Goal: Navigation & Orientation: Find specific page/section

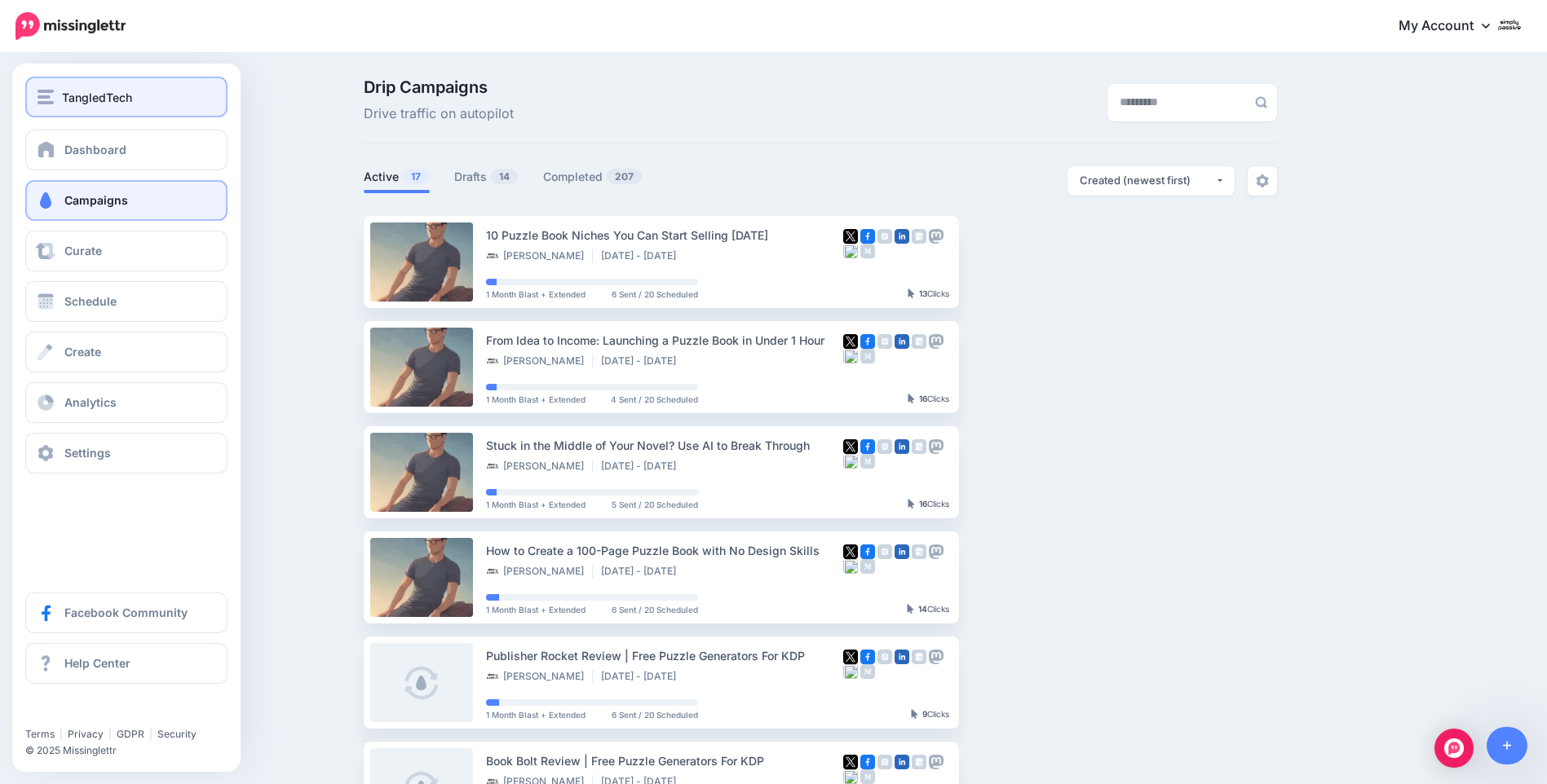
click at [51, 96] on img "button" at bounding box center [46, 96] width 16 height 14
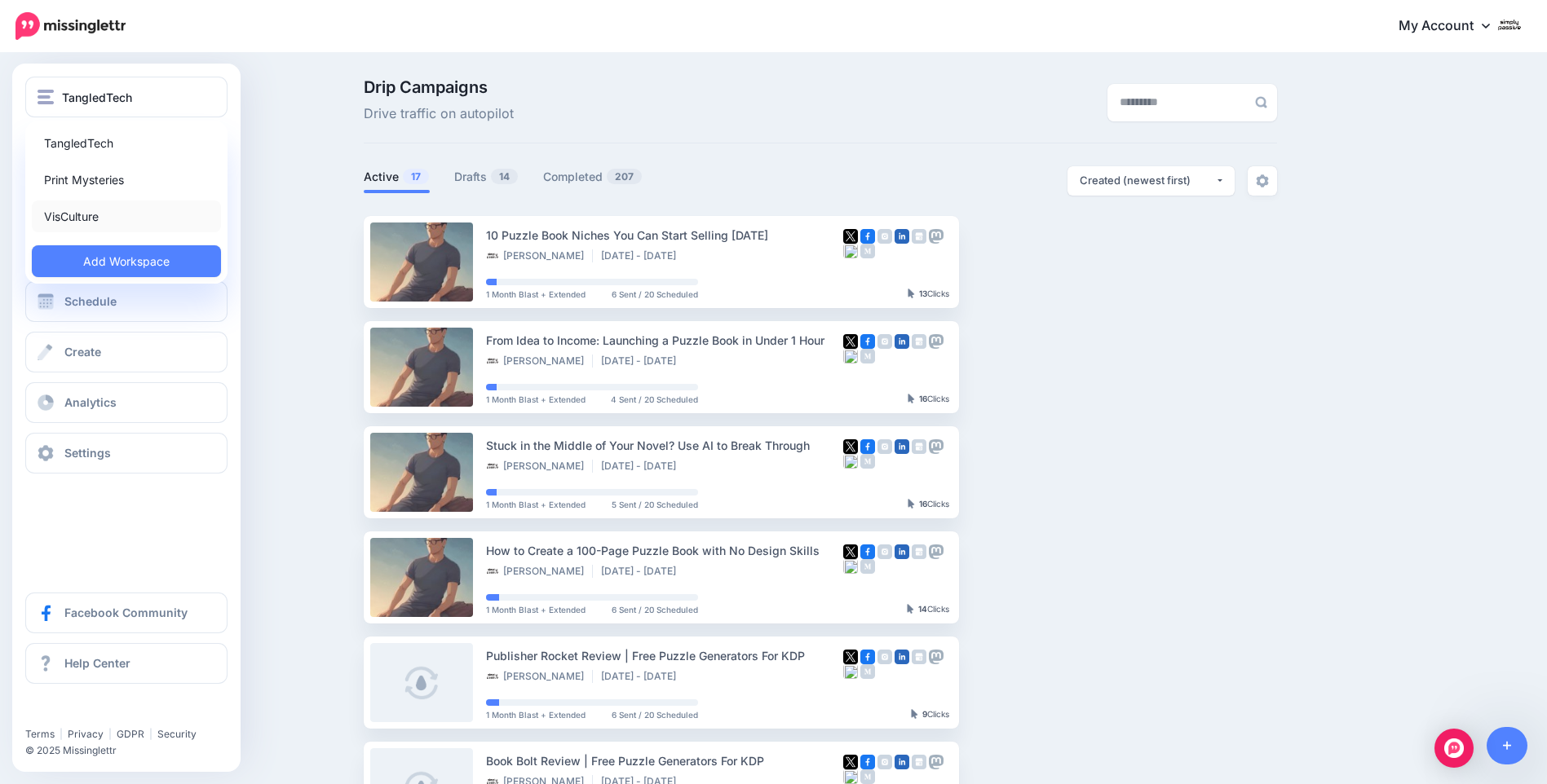
click at [66, 215] on link "VisCulture" at bounding box center [125, 215] width 189 height 31
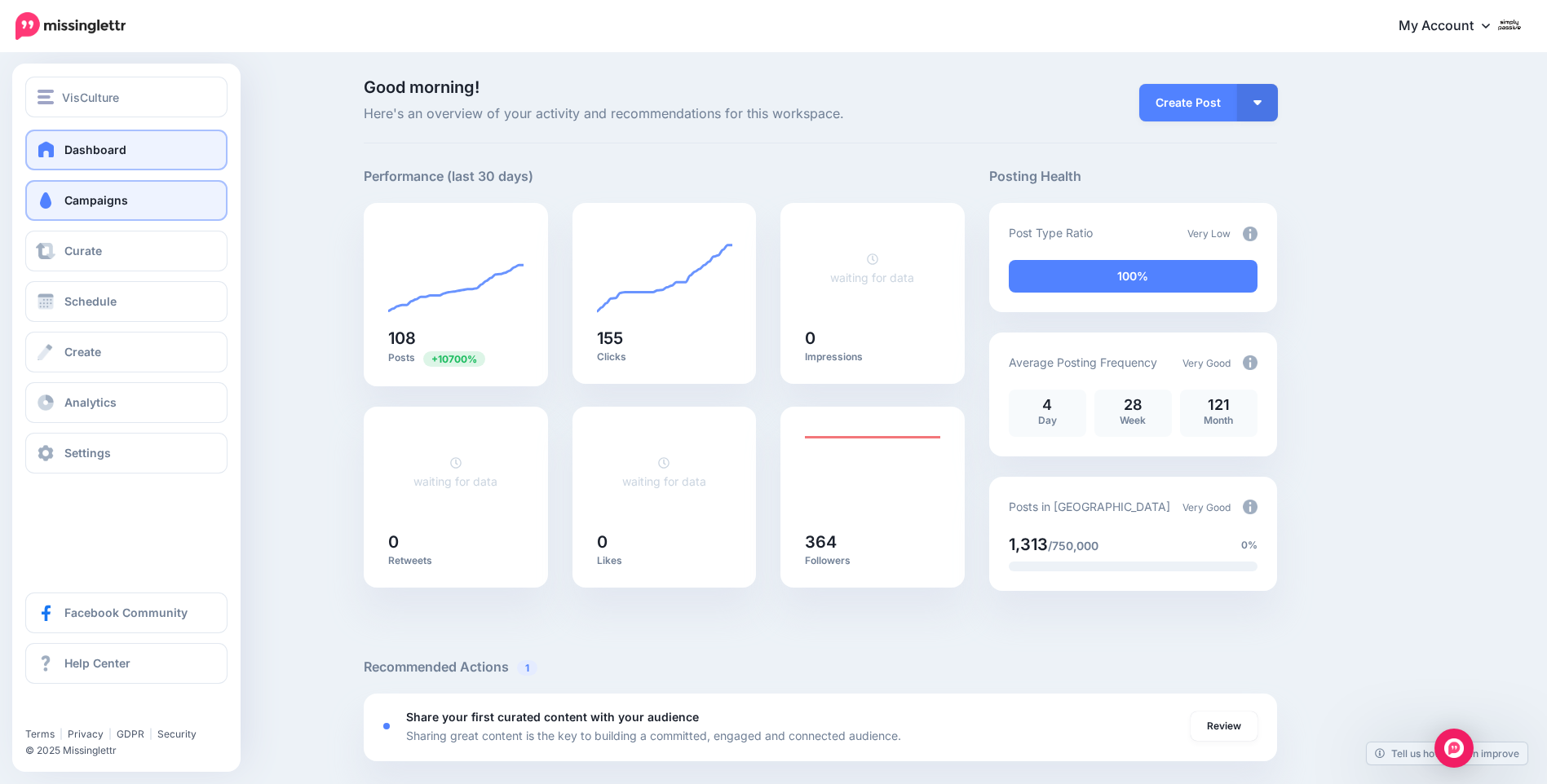
click at [59, 194] on link "Campaigns" at bounding box center [126, 200] width 202 height 41
